Goal: Transaction & Acquisition: Obtain resource

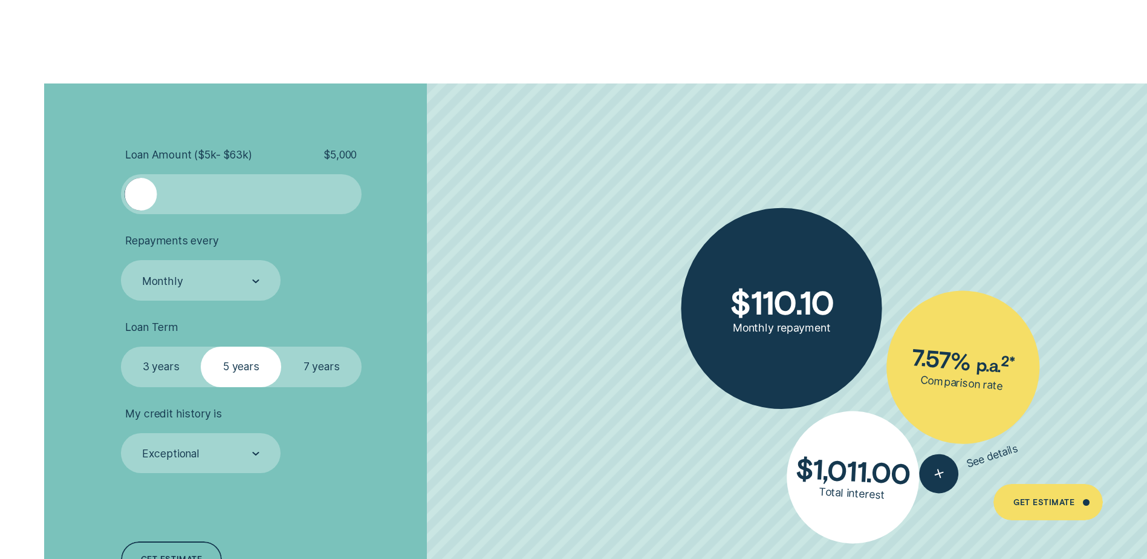
scroll to position [2781, 0]
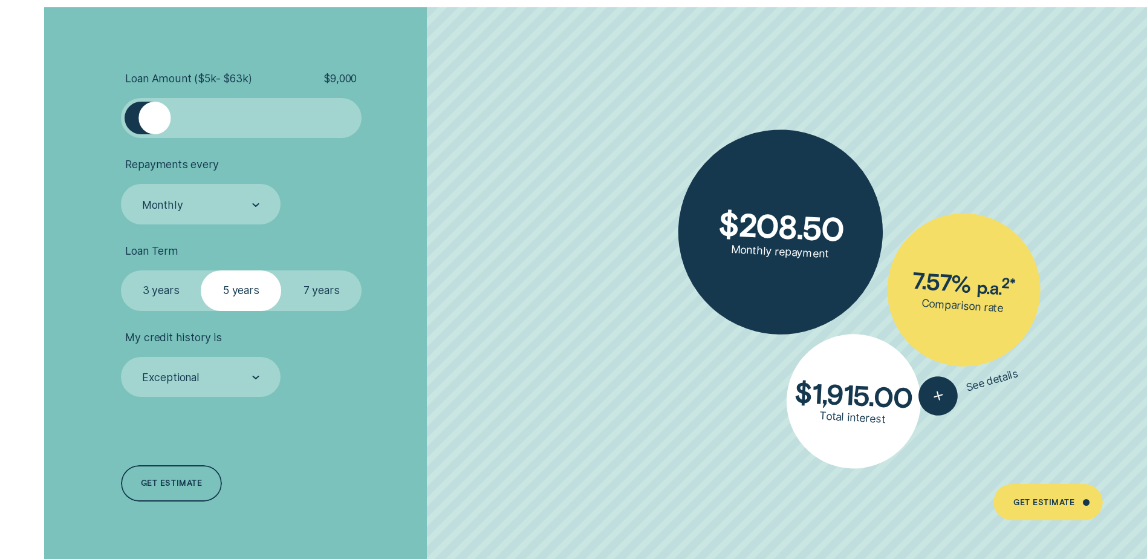
drag, startPoint x: 148, startPoint y: 122, endPoint x: 156, endPoint y: 123, distance: 8.6
click at [156, 123] on div at bounding box center [154, 118] width 32 height 32
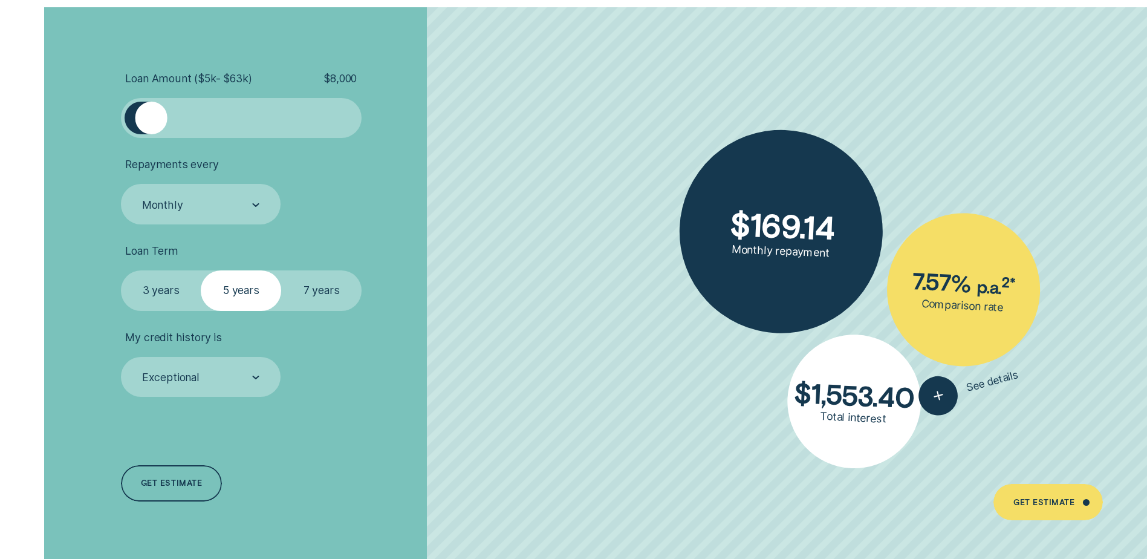
click at [152, 125] on div at bounding box center [151, 118] width 32 height 32
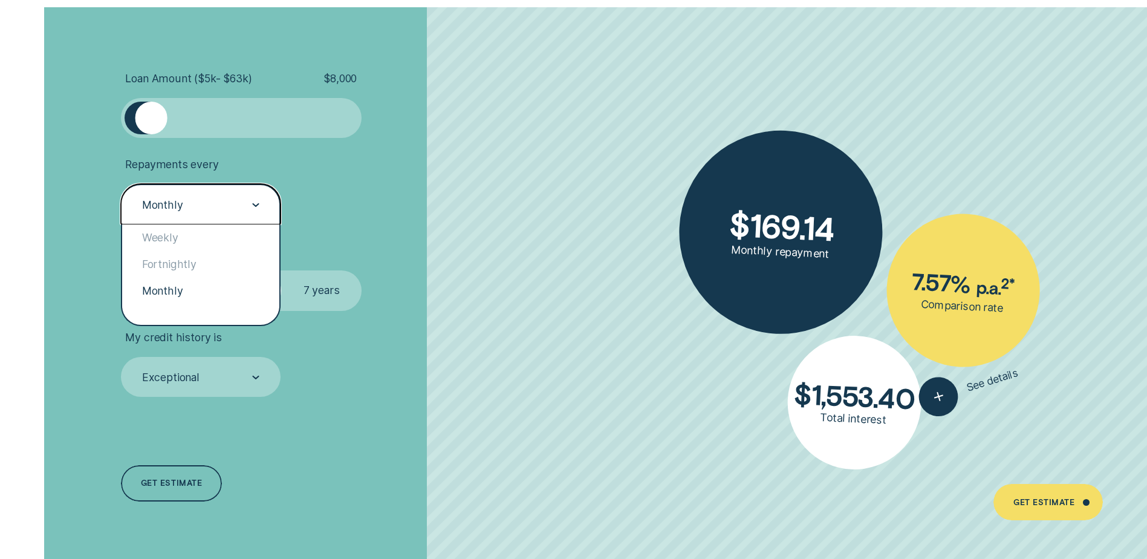
click at [172, 219] on div "Monthly" at bounding box center [201, 204] width 160 height 40
drag, startPoint x: 164, startPoint y: 264, endPoint x: 171, endPoint y: 264, distance: 6.7
click at [169, 264] on div "Fortnightly" at bounding box center [200, 264] width 157 height 27
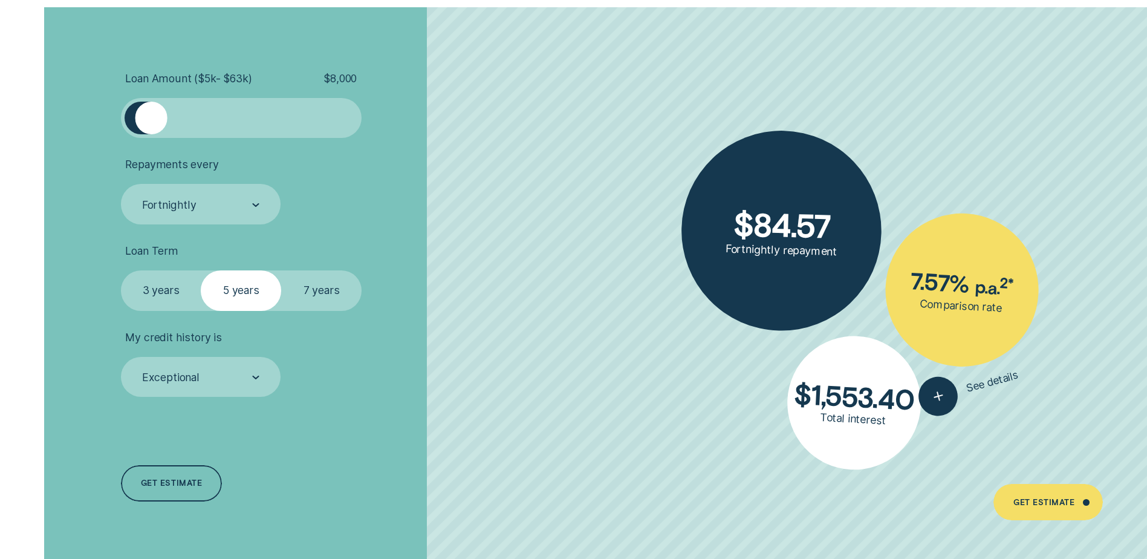
drag, startPoint x: 431, startPoint y: 311, endPoint x: 386, endPoint y: 302, distance: 46.1
click at [418, 311] on ul "Loan Amount ( $5k - $63k ) $ 8,000 Repayments every Fortnightly Loan Term Selec…" at bounding box center [305, 234] width 369 height 325
click at [324, 290] on label "7 years" at bounding box center [321, 290] width 80 height 40
click at [281, 270] on input "7 years" at bounding box center [281, 270] width 0 height 0
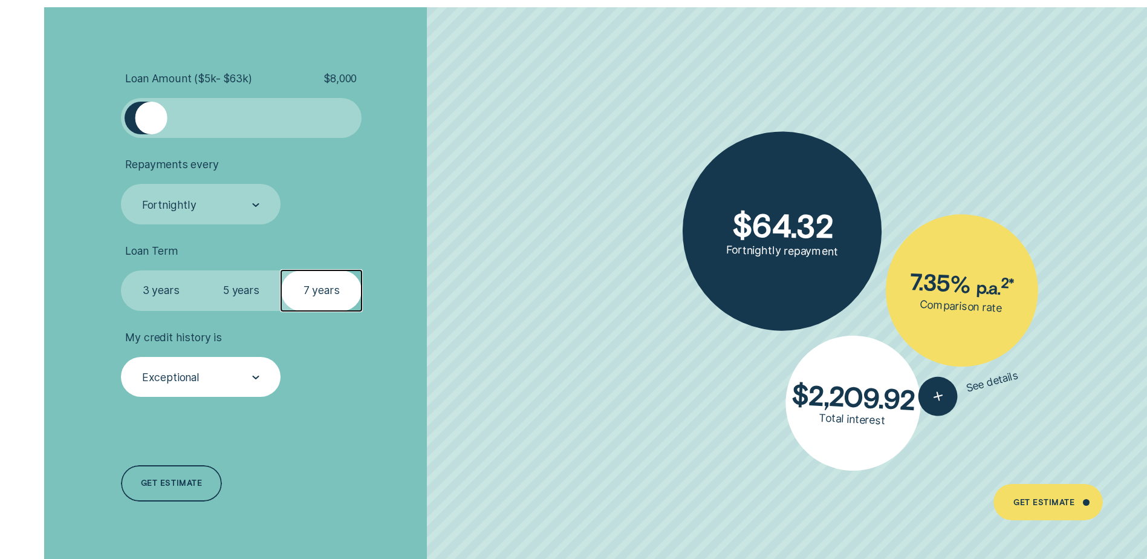
drag, startPoint x: 245, startPoint y: 376, endPoint x: 254, endPoint y: 376, distance: 9.1
click at [247, 376] on div "Exceptional" at bounding box center [200, 377] width 119 height 15
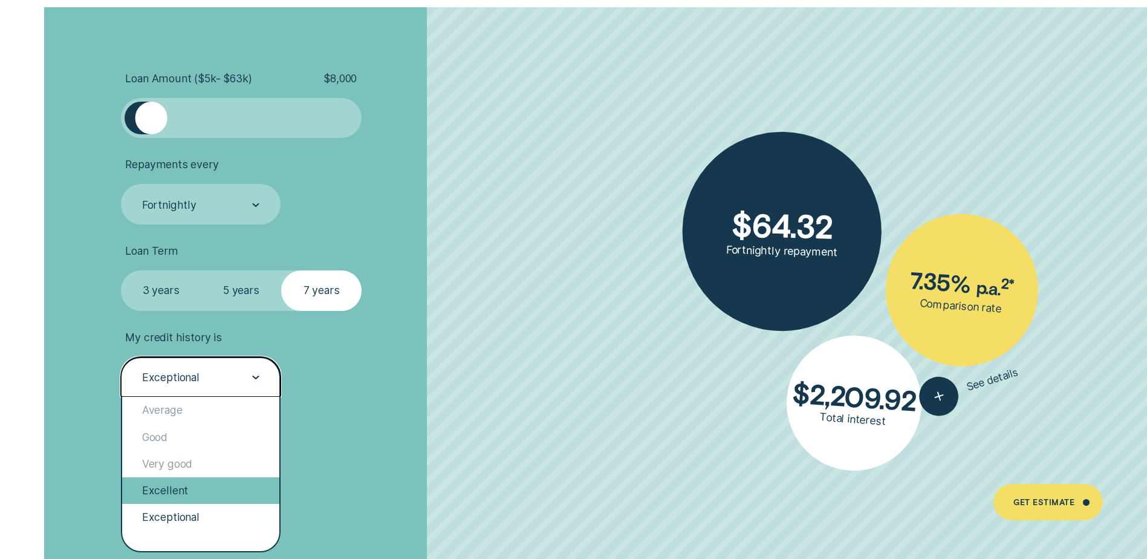
click at [193, 484] on div "Excellent" at bounding box center [200, 490] width 157 height 27
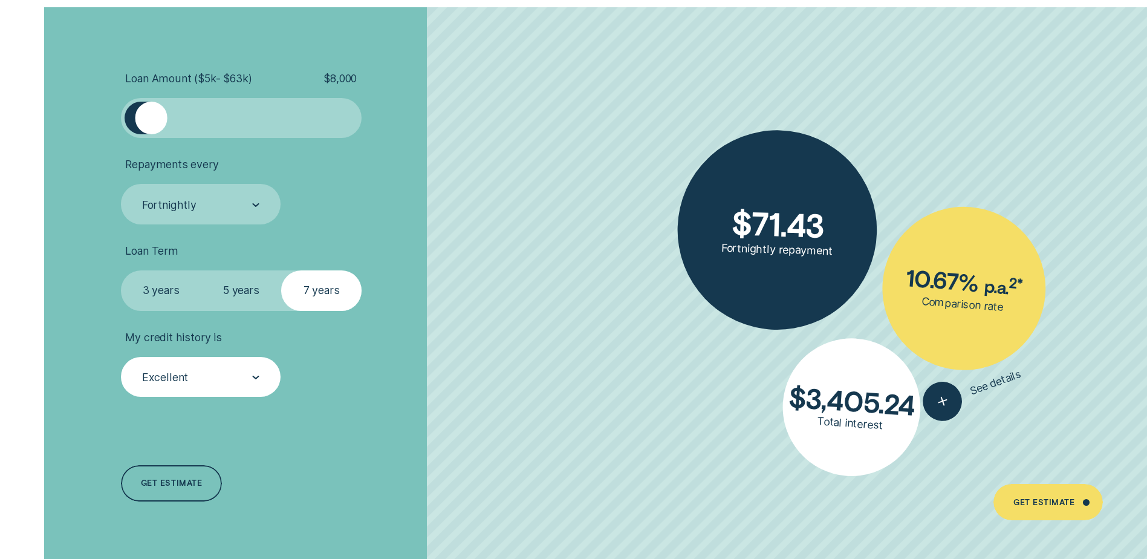
click at [193, 484] on div "Get estimate" at bounding box center [171, 484] width 61 height 7
